Goal: Task Accomplishment & Management: Manage account settings

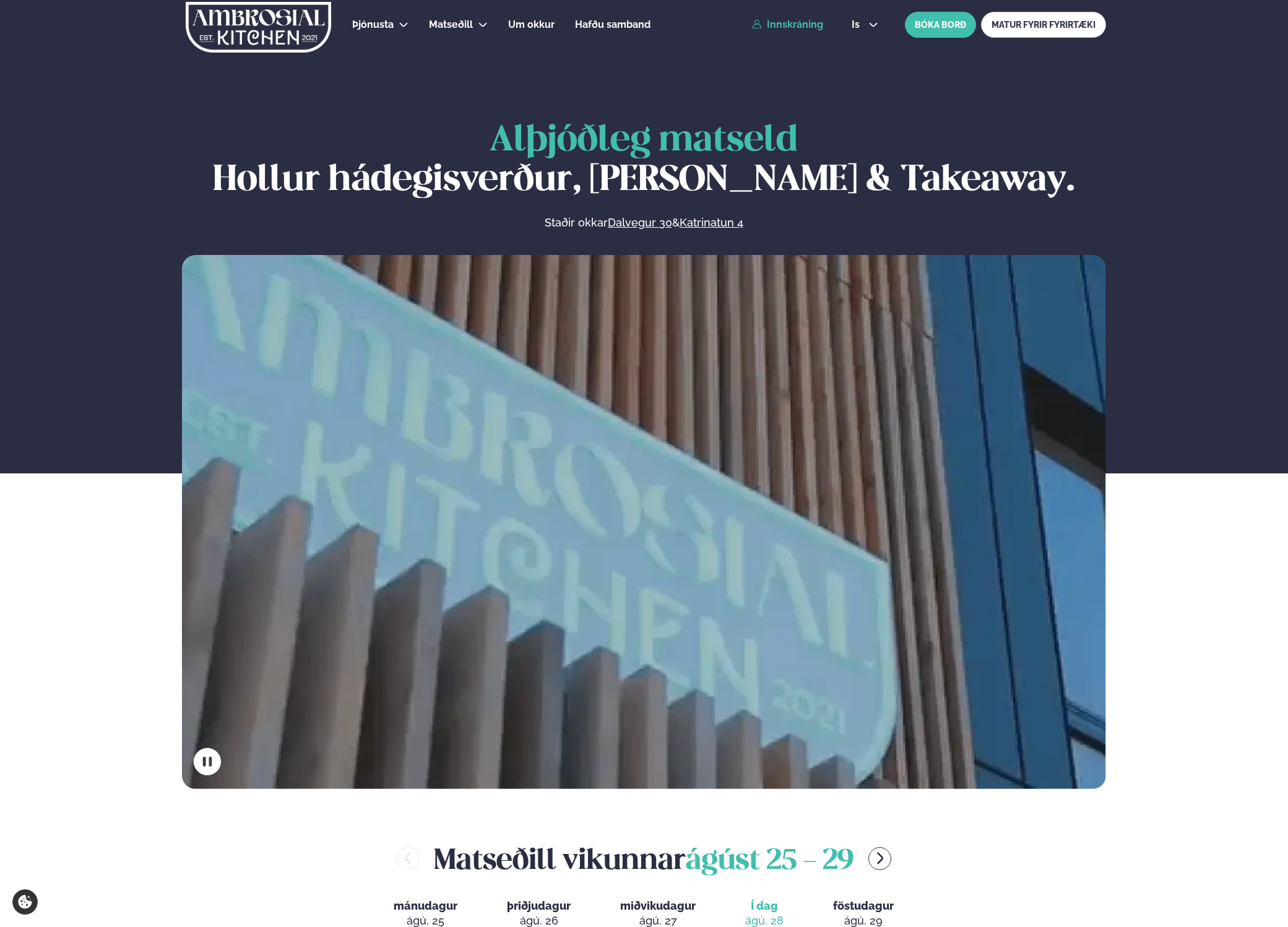
click at [801, 29] on link "Innskráning" at bounding box center [787, 25] width 71 height 11
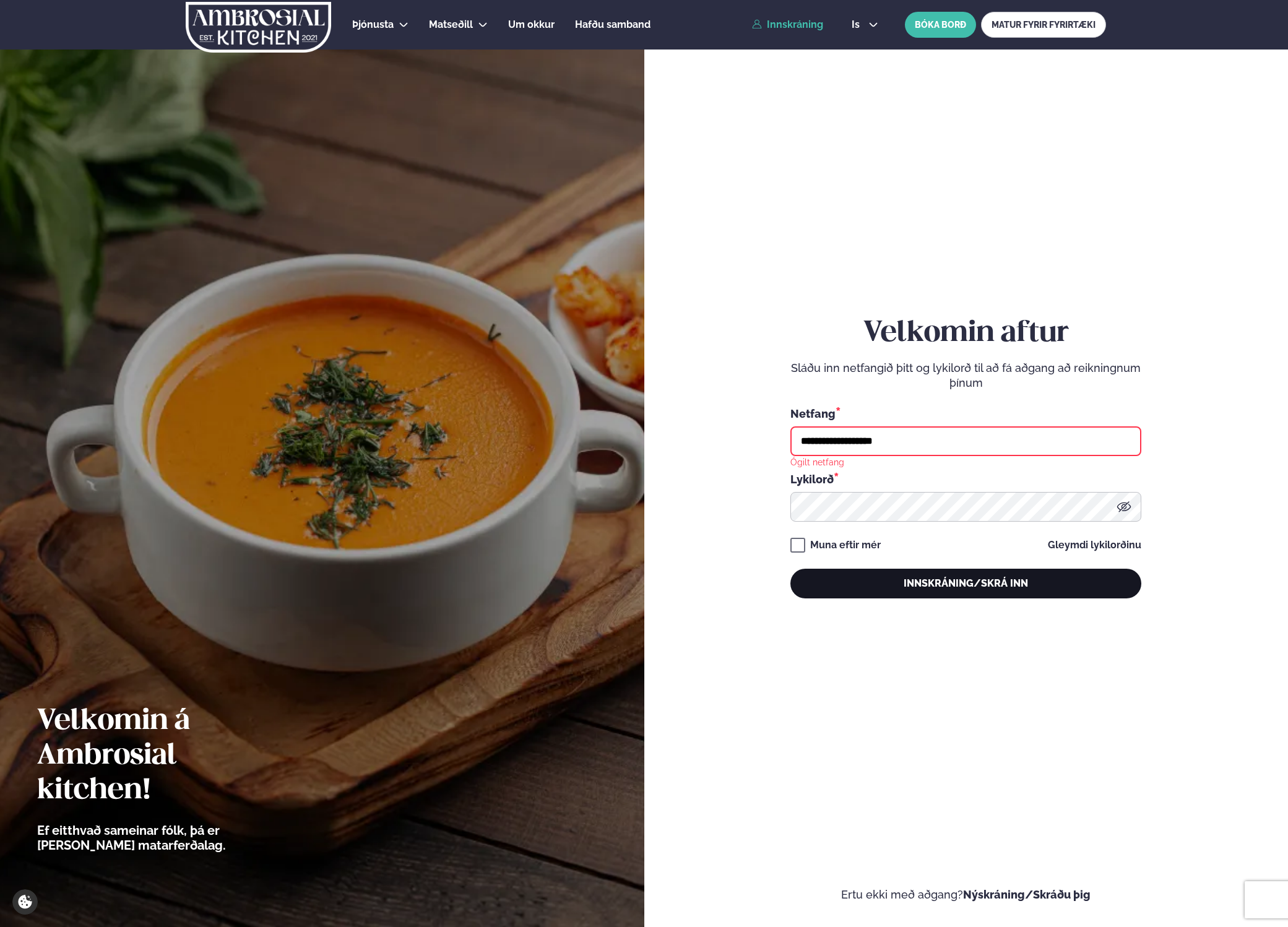
click at [890, 583] on button "Innskráning/Skrá inn" at bounding box center [966, 584] width 351 height 29
click at [862, 441] on input "**********" at bounding box center [966, 441] width 351 height 29
click at [926, 443] on input "**********" at bounding box center [966, 441] width 351 height 29
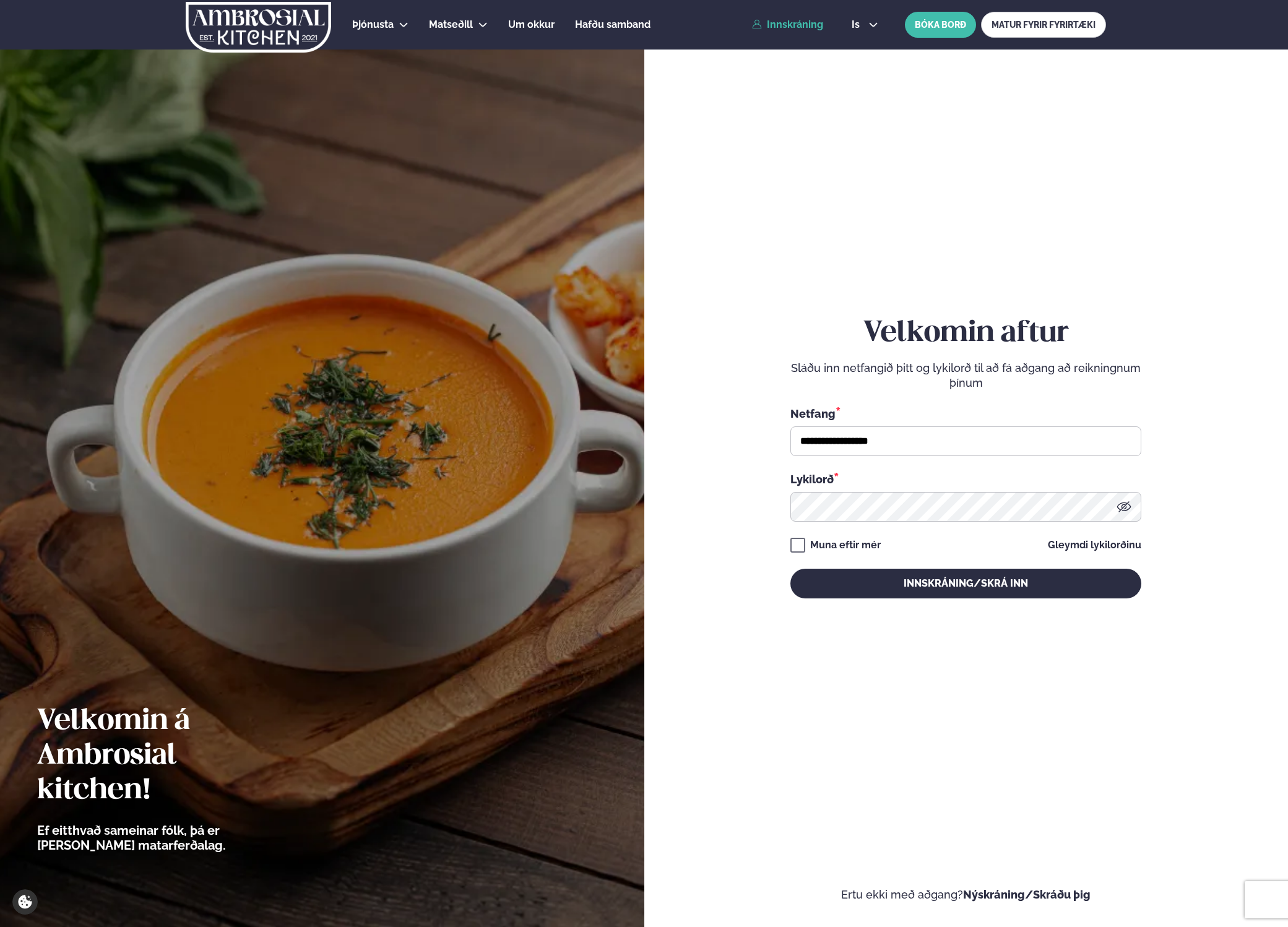
type input "**********"
click at [966, 583] on button "Innskráning/Skrá inn" at bounding box center [966, 584] width 351 height 29
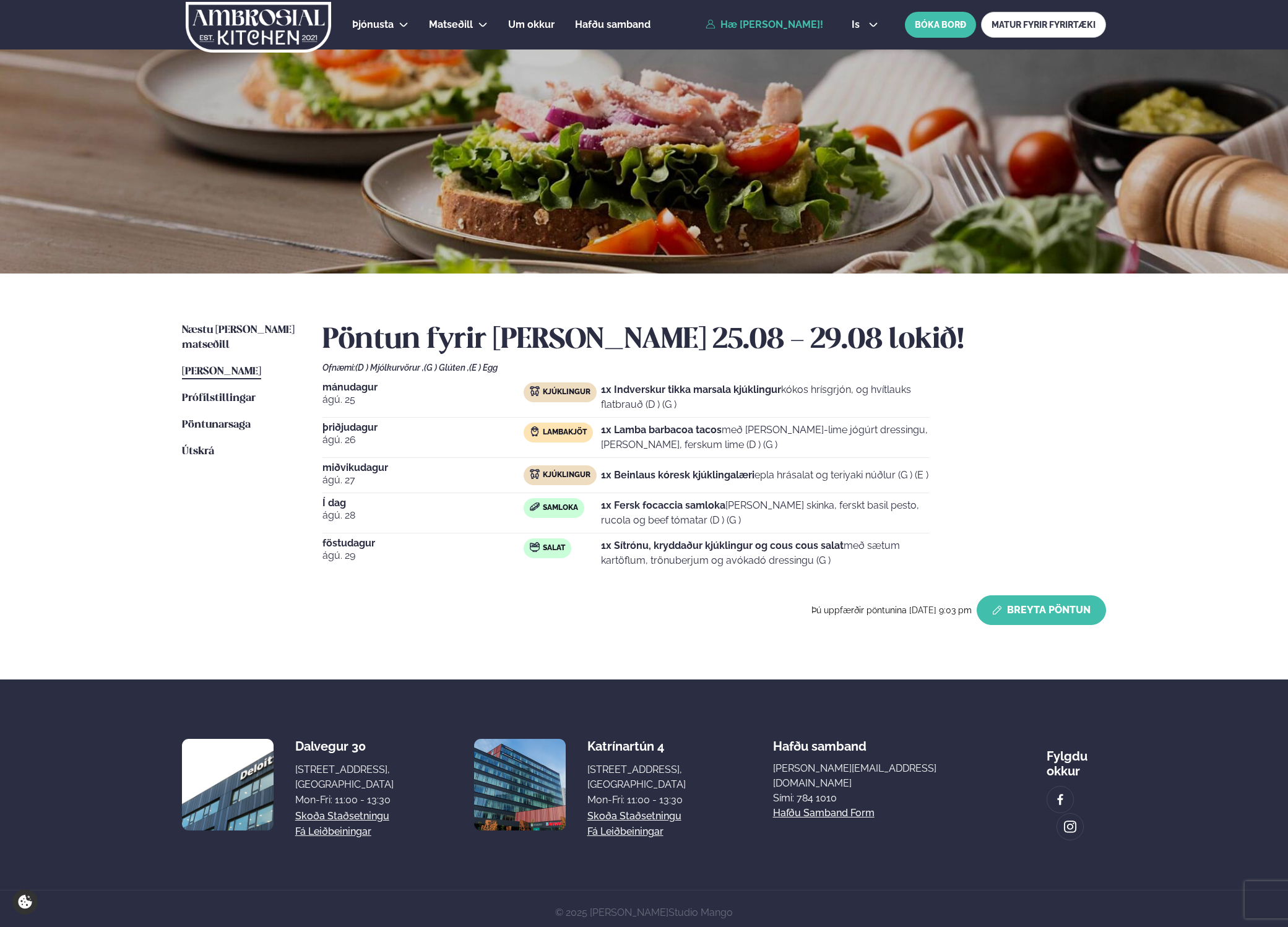
click at [1023, 619] on button "Breyta Pöntun" at bounding box center [1041, 610] width 129 height 29
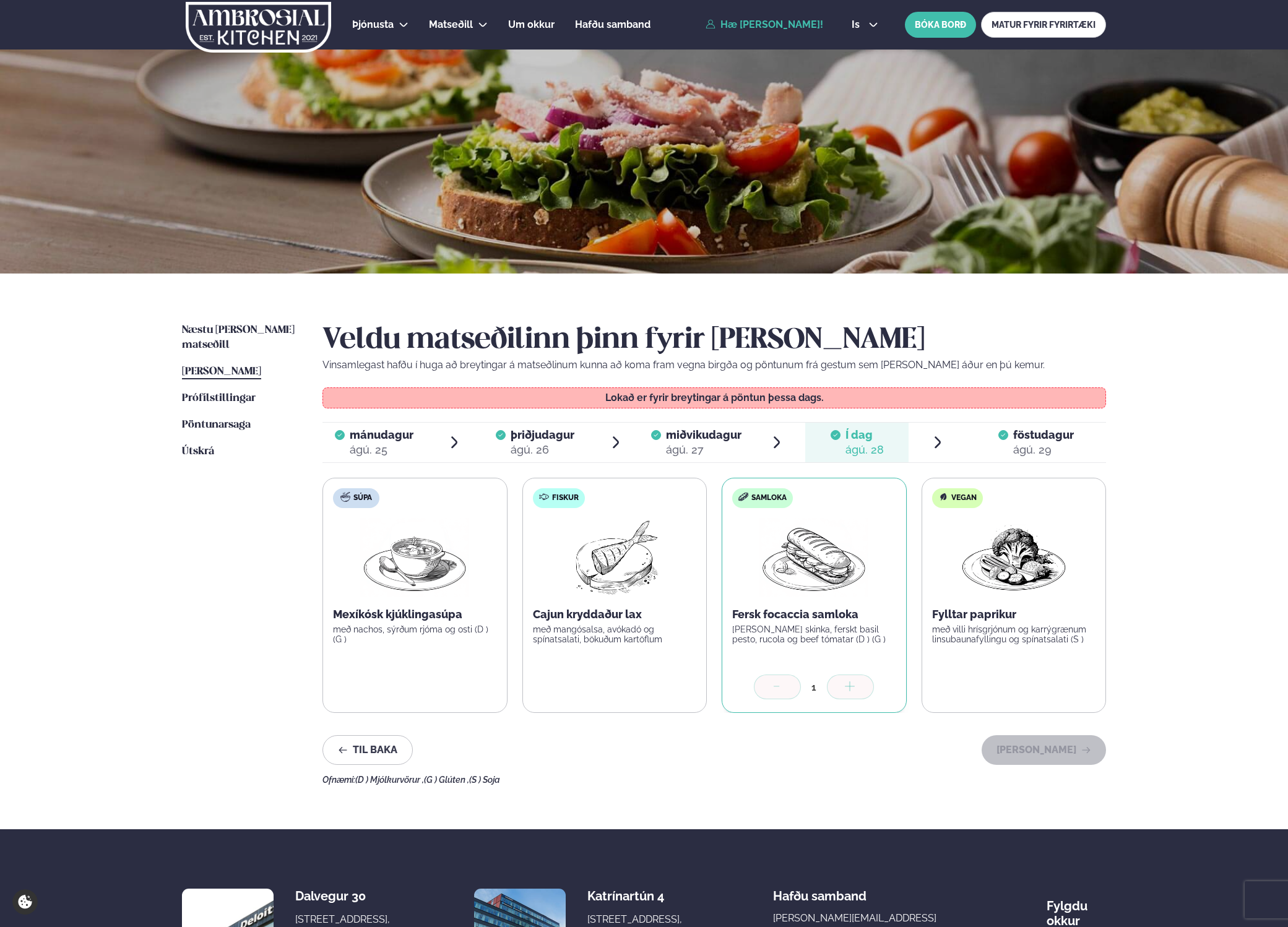
click at [1004, 439] on icon at bounding box center [1004, 435] width 10 height 10
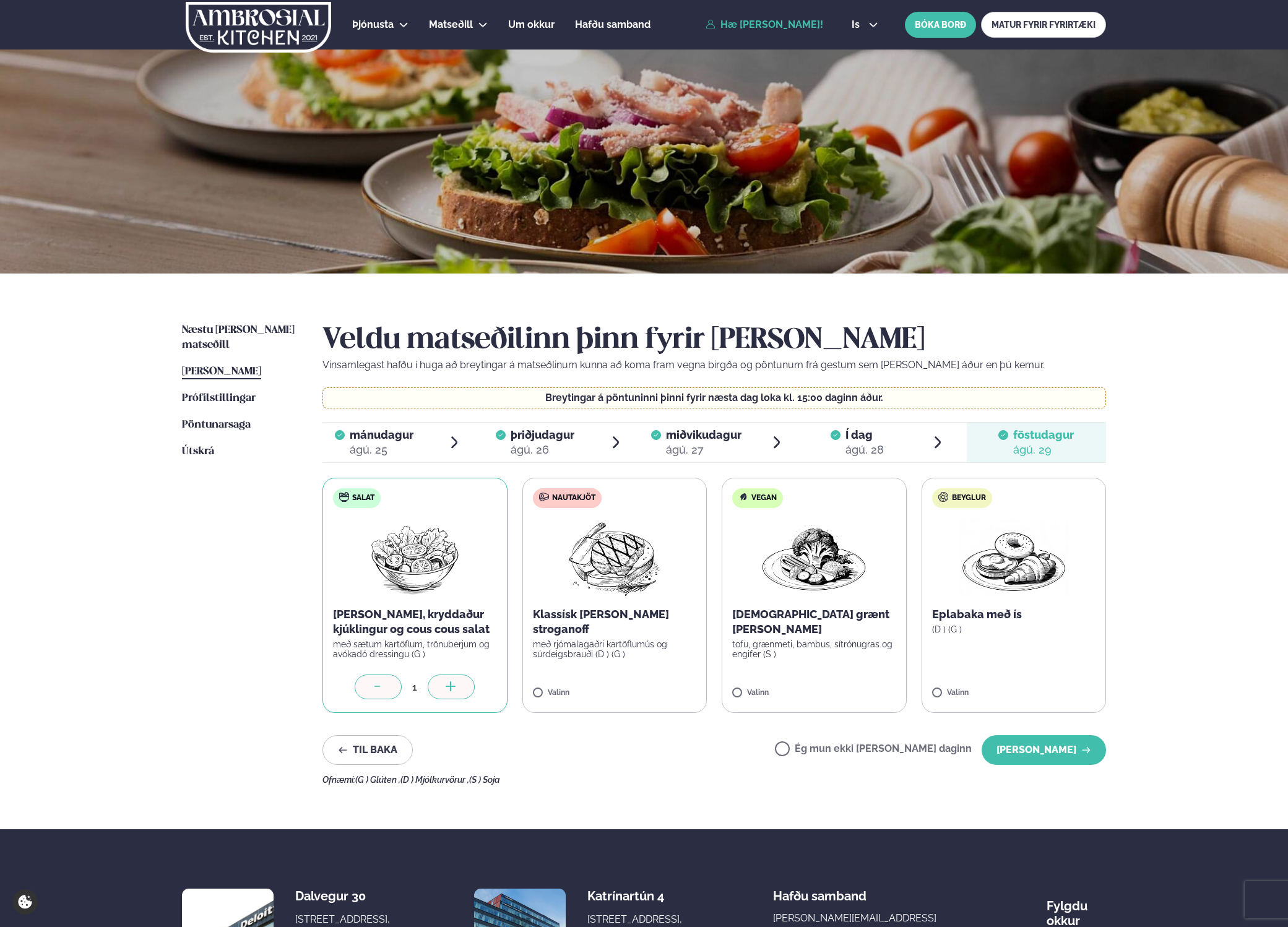
click at [386, 688] on div at bounding box center [378, 687] width 47 height 25
drag, startPoint x: 887, startPoint y: 751, endPoint x: 896, endPoint y: 752, distance: 9.1
click at [887, 750] on label "Ég mun ekki [PERSON_NAME] daginn" at bounding box center [874, 750] width 197 height 13
click at [1043, 757] on button "[PERSON_NAME]" at bounding box center [1044, 750] width 124 height 29
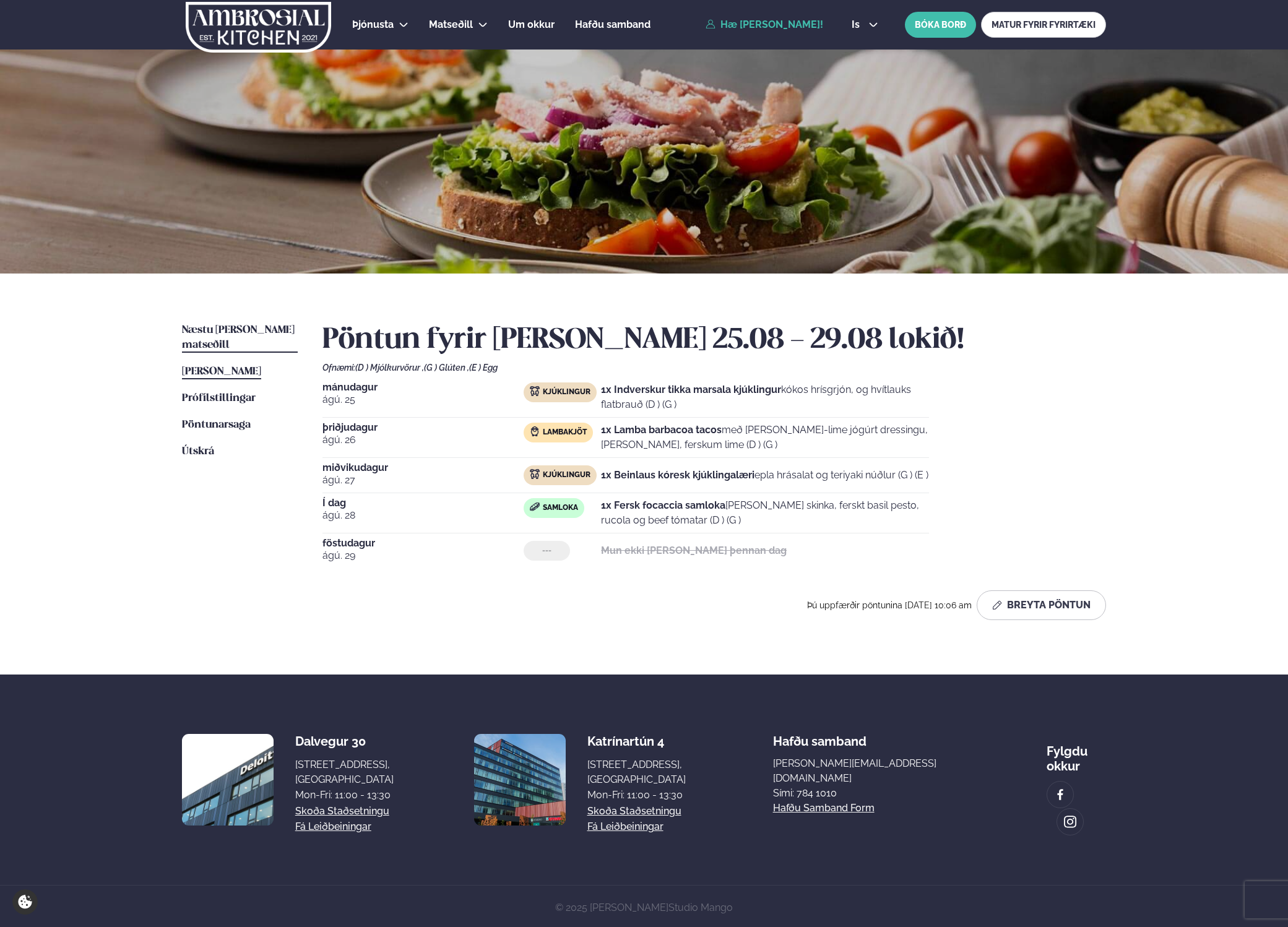
click at [230, 330] on span "Næstu [PERSON_NAME] matseðill" at bounding box center [238, 338] width 112 height 25
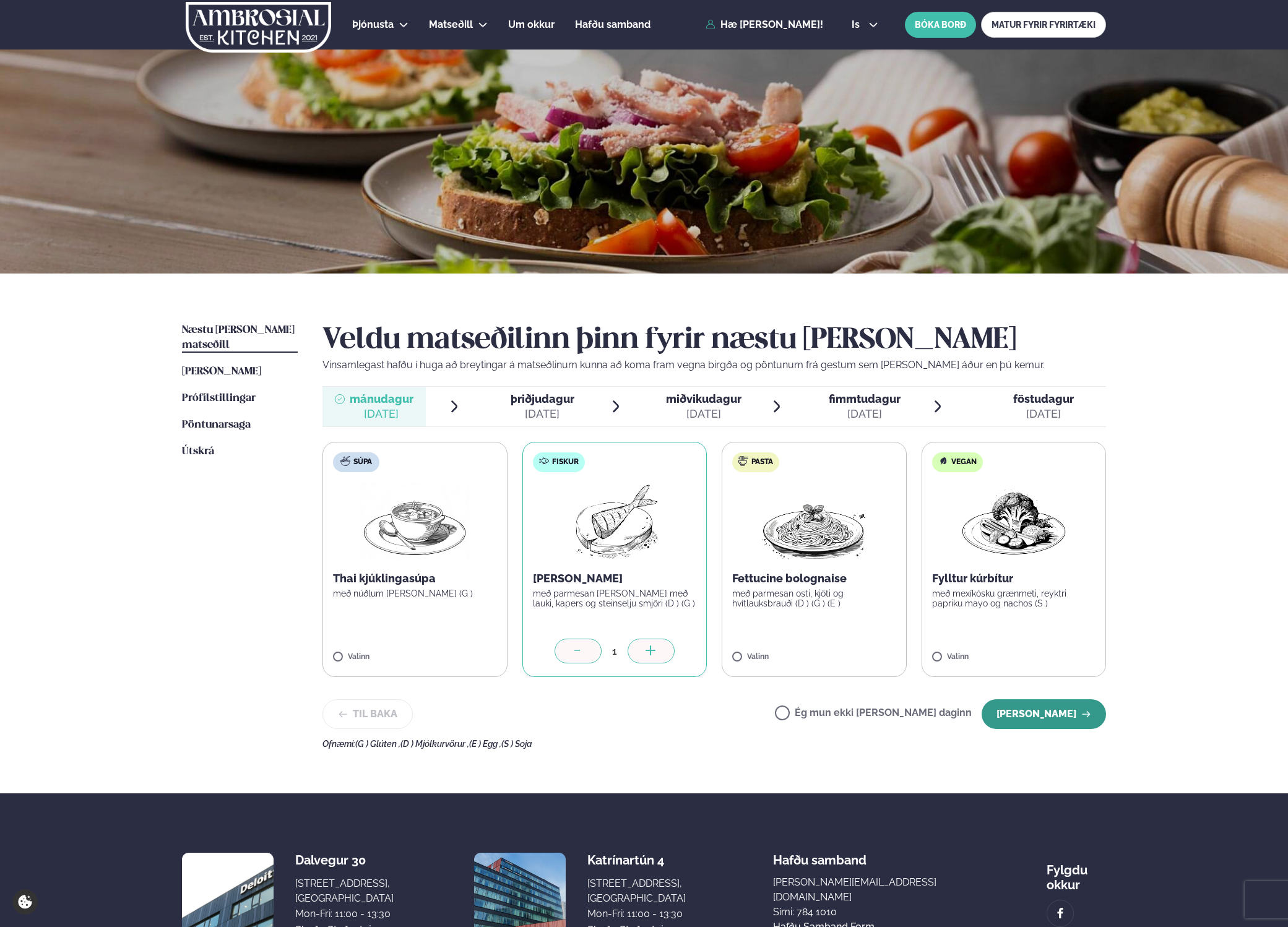
click at [1016, 711] on button "[PERSON_NAME]" at bounding box center [1044, 714] width 124 height 29
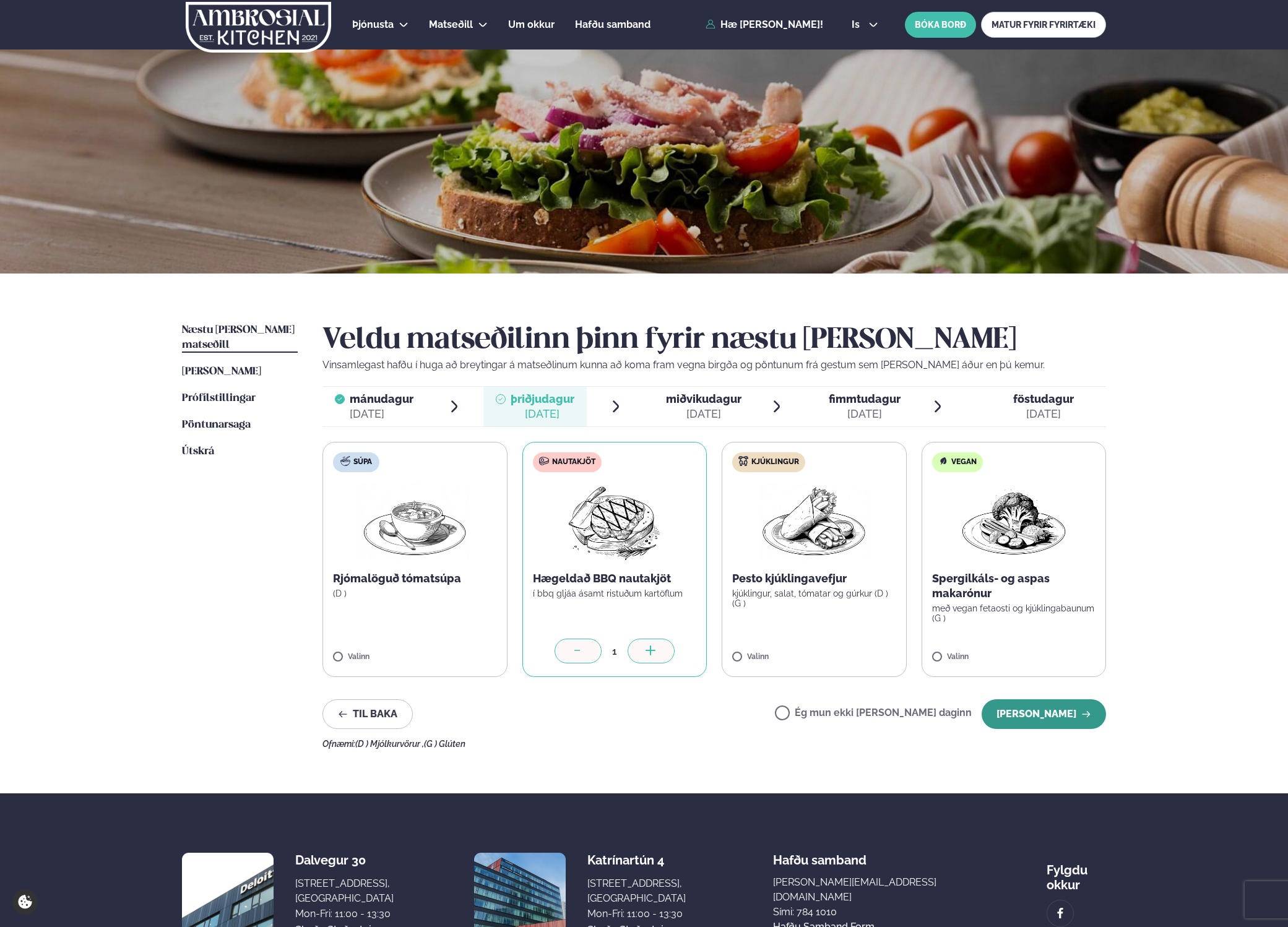
click at [1060, 712] on button "[PERSON_NAME]" at bounding box center [1044, 714] width 124 height 29
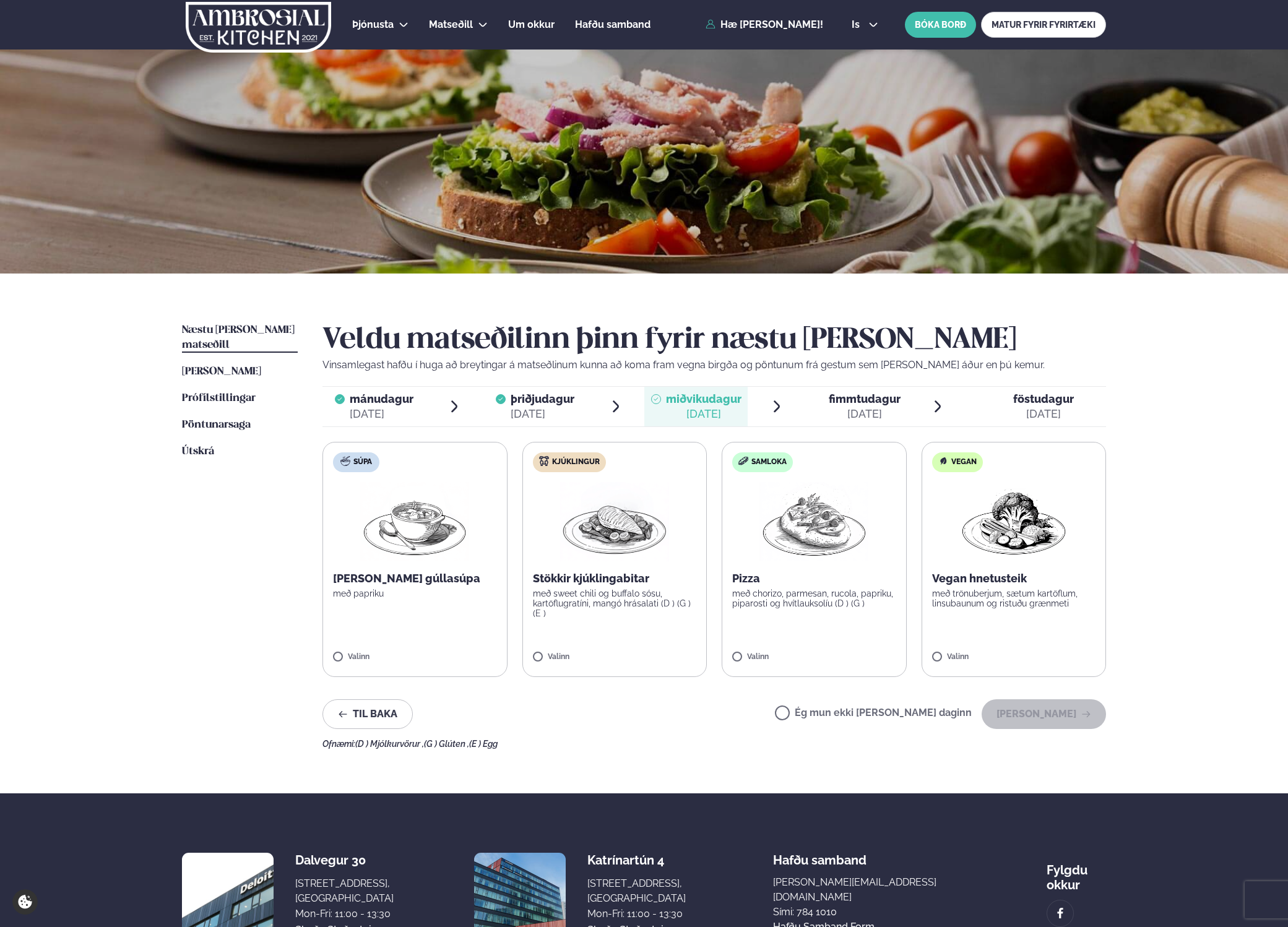
click at [556, 664] on div "Valinn" at bounding box center [615, 659] width 164 height 13
click at [1040, 715] on button "[PERSON_NAME]" at bounding box center [1044, 714] width 124 height 29
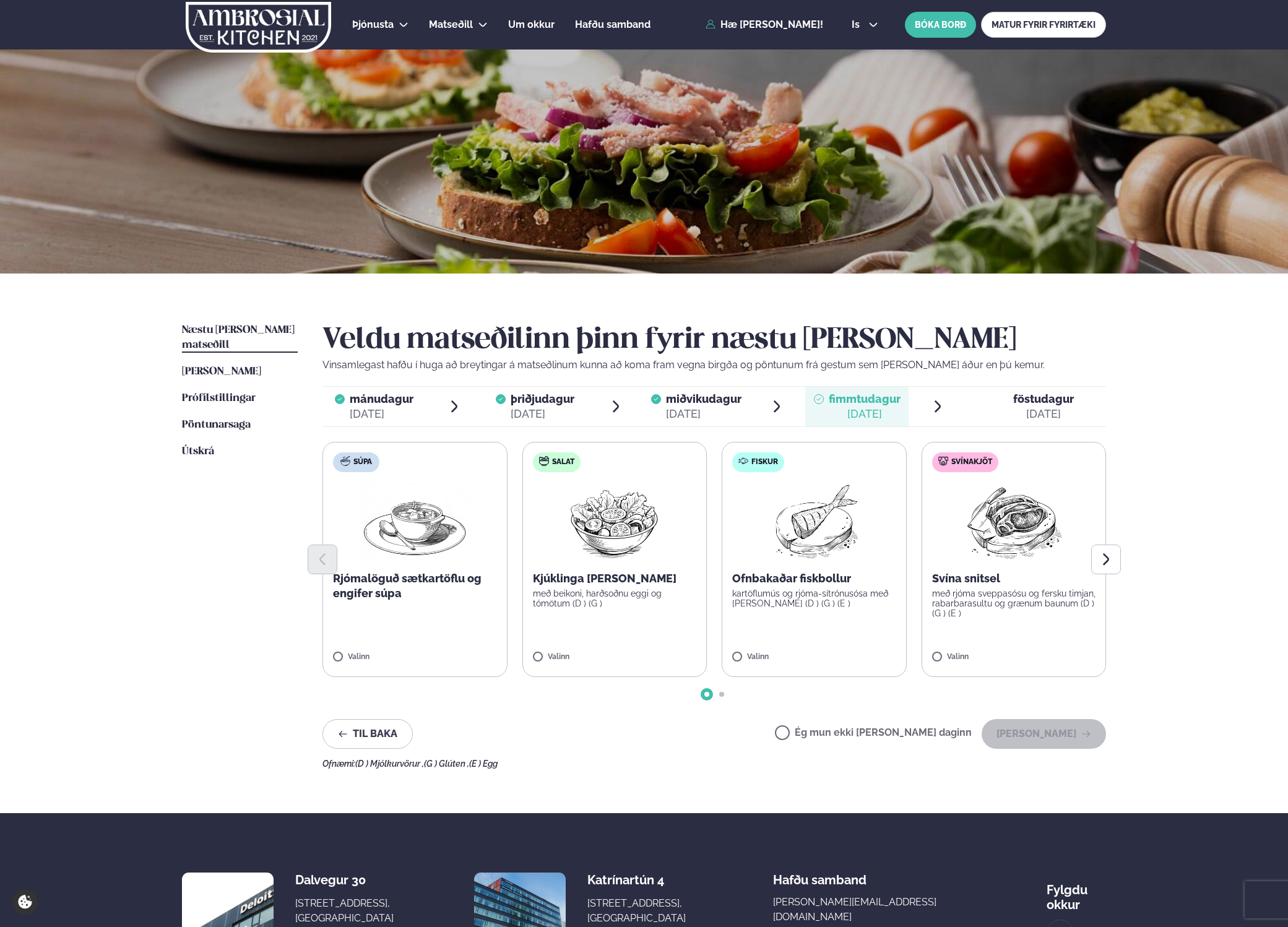
click at [539, 650] on label "Salat Kjúklinga [PERSON_NAME] með beikoni, harðsoðnu eggi og tómötum (D ) (G ) …" at bounding box center [615, 559] width 185 height 235
click at [1035, 733] on button "[PERSON_NAME]" at bounding box center [1044, 734] width 124 height 29
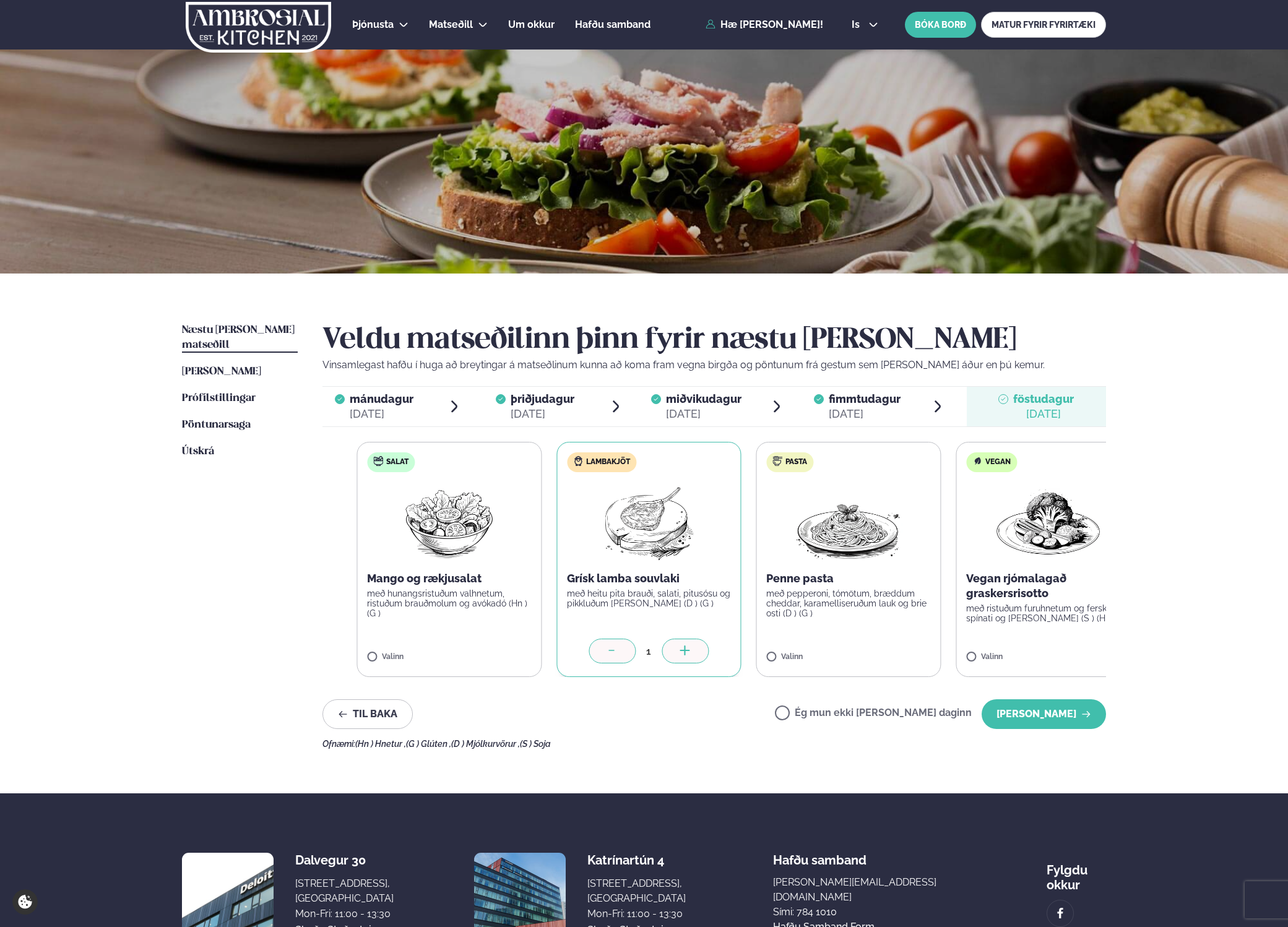
drag, startPoint x: 757, startPoint y: 647, endPoint x: 763, endPoint y: 646, distance: 6.1
click at [763, 646] on div "Salat Mango og rækjusalat með hunangsristuðum valhnetum, ristuðum brauðmolum og…" at bounding box center [749, 559] width 784 height 235
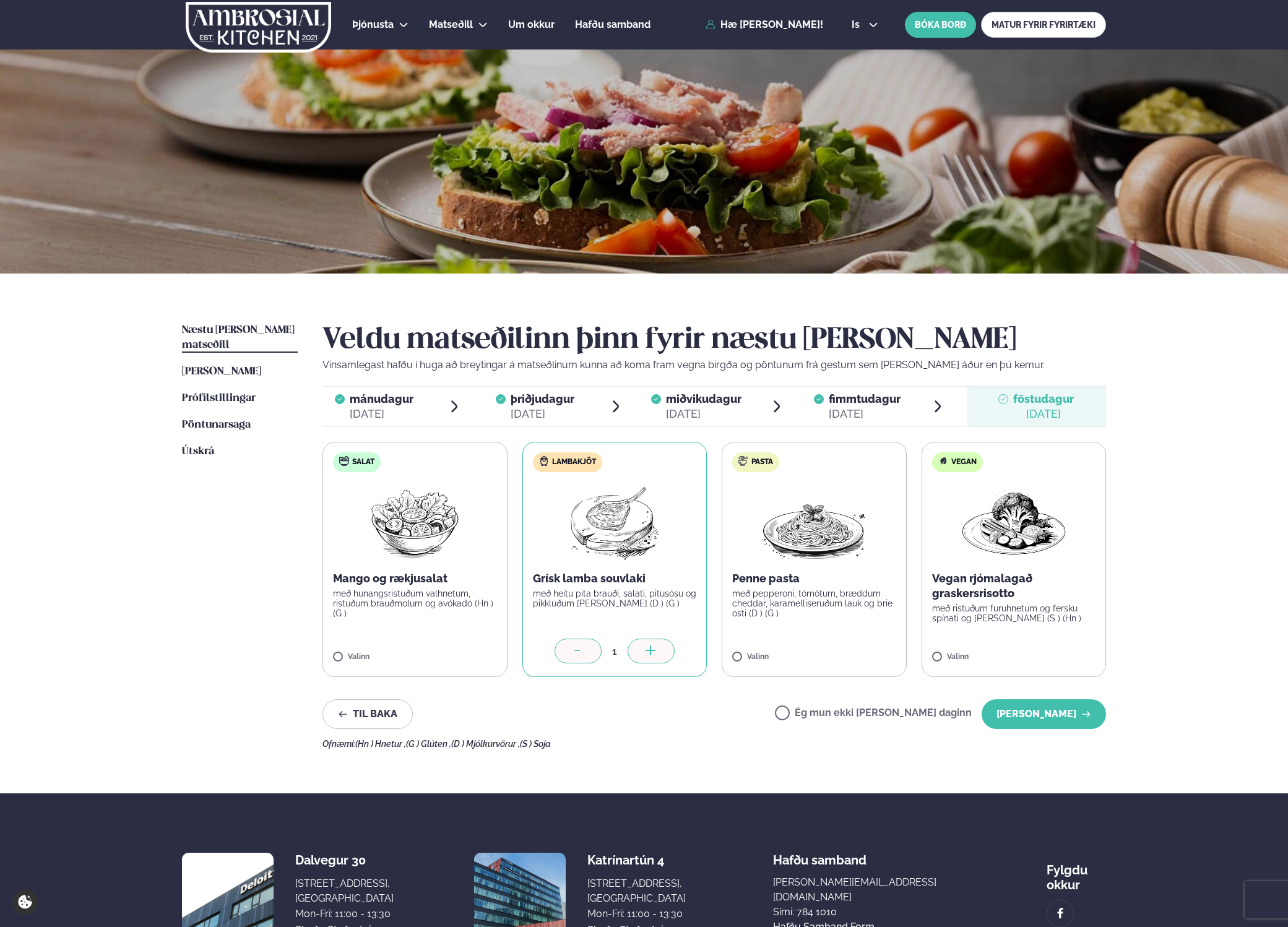
click at [760, 664] on label "Pasta Penne pasta með pepperoni, tómötum, bræddum cheddar, karamelliseruðum lau…" at bounding box center [815, 559] width 185 height 235
click at [595, 650] on div at bounding box center [578, 651] width 47 height 25
click at [1046, 718] on button "[PERSON_NAME]" at bounding box center [1044, 714] width 124 height 29
